Goal: Browse casually

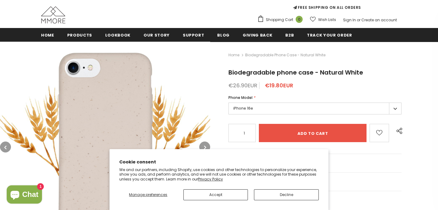
scroll to position [57, 0]
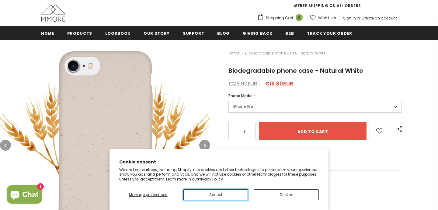
click at [218, 195] on button "Accept" at bounding box center [216, 194] width 65 height 11
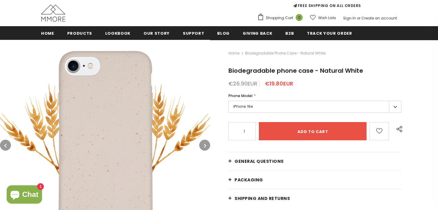
scroll to position [0, 0]
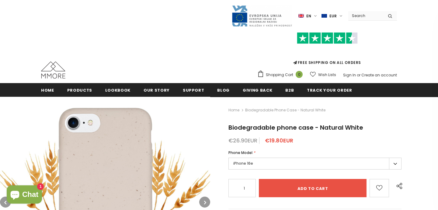
click at [340, 16] on label "EUR" at bounding box center [333, 15] width 22 height 9
click at [329, 35] on span "EUR" at bounding box center [329, 37] width 6 height 5
click at [391, 43] on div "FREE SHIPPING ON ALL ORDERS" at bounding box center [328, 48] width 140 height 43
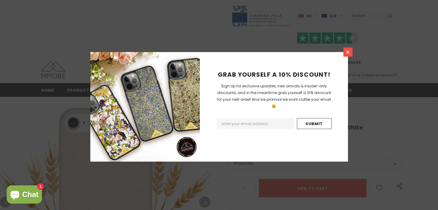
click at [346, 51] on icon at bounding box center [348, 52] width 5 height 5
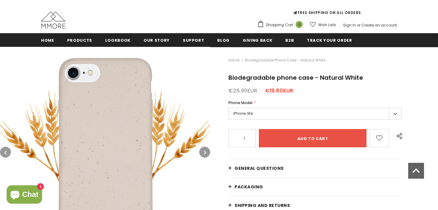
scroll to position [49, 0]
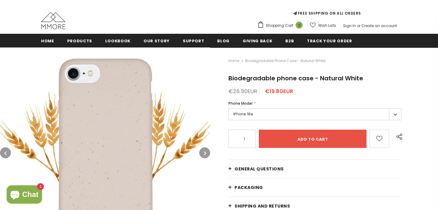
click at [206, 150] on icon "button" at bounding box center [205, 153] width 2 height 6
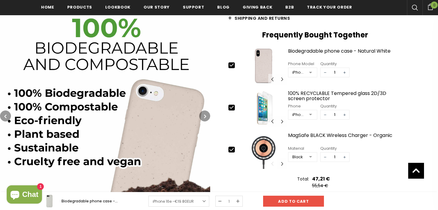
scroll to position [239, 0]
click at [206, 113] on icon "button" at bounding box center [205, 116] width 2 height 6
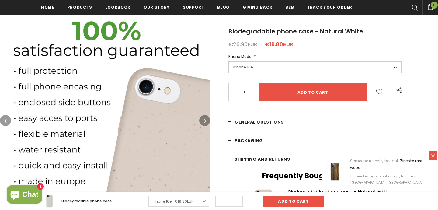
scroll to position [0, 0]
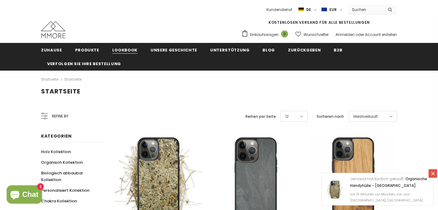
click at [121, 50] on span "Lookbook" at bounding box center [124, 50] width 25 height 6
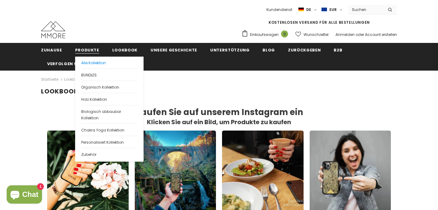
click at [86, 62] on span "Alle Kollektion" at bounding box center [93, 62] width 25 height 5
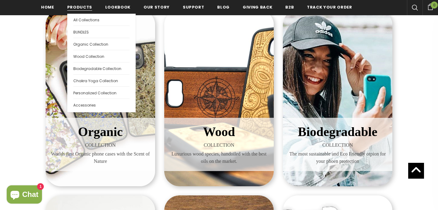
scroll to position [105, 0]
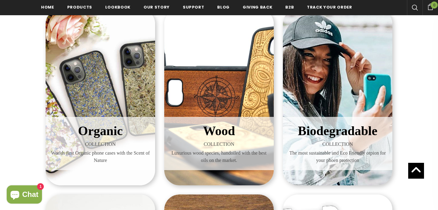
click at [337, 114] on div "Biodegradable COLLECTION The most sustainable and Eco Friendly otpion for your …" at bounding box center [338, 97] width 110 height 177
